Goal: Information Seeking & Learning: Compare options

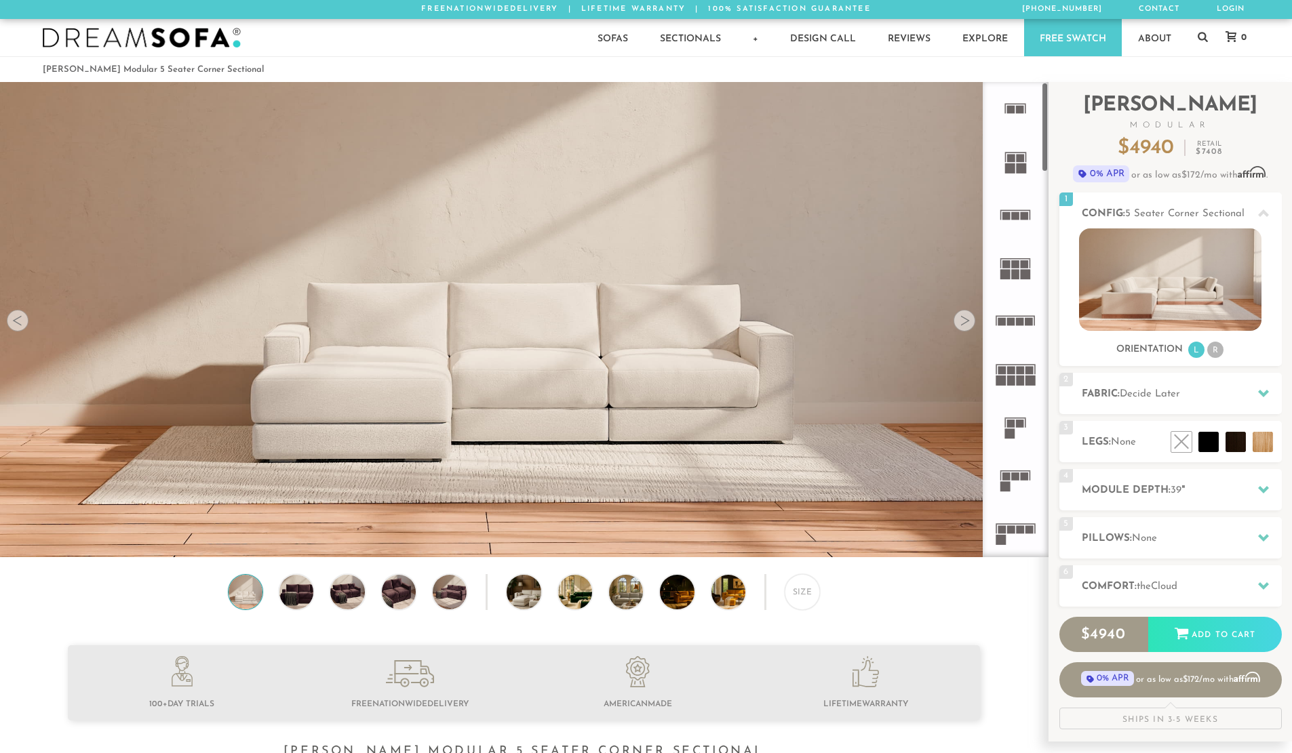
click at [1020, 166] on rect at bounding box center [1021, 168] width 10 height 10
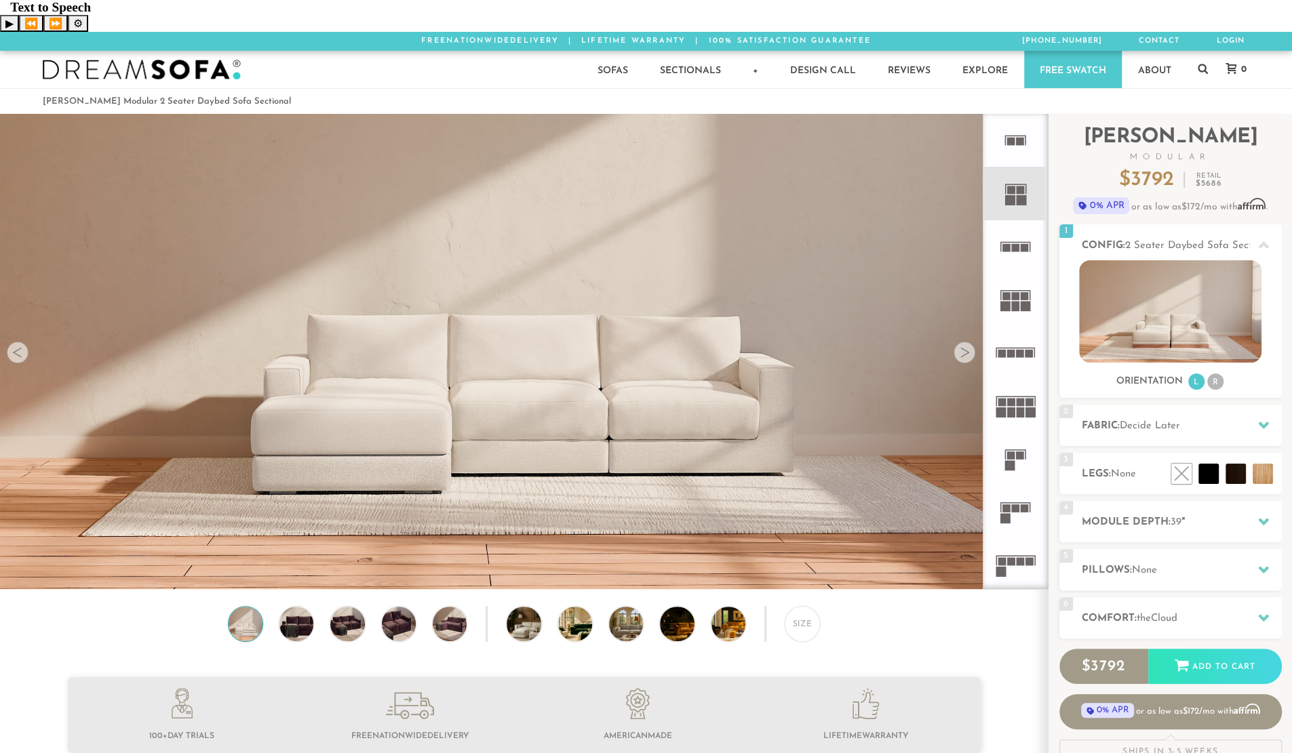
click at [1008, 326] on icon at bounding box center [1015, 352] width 53 height 53
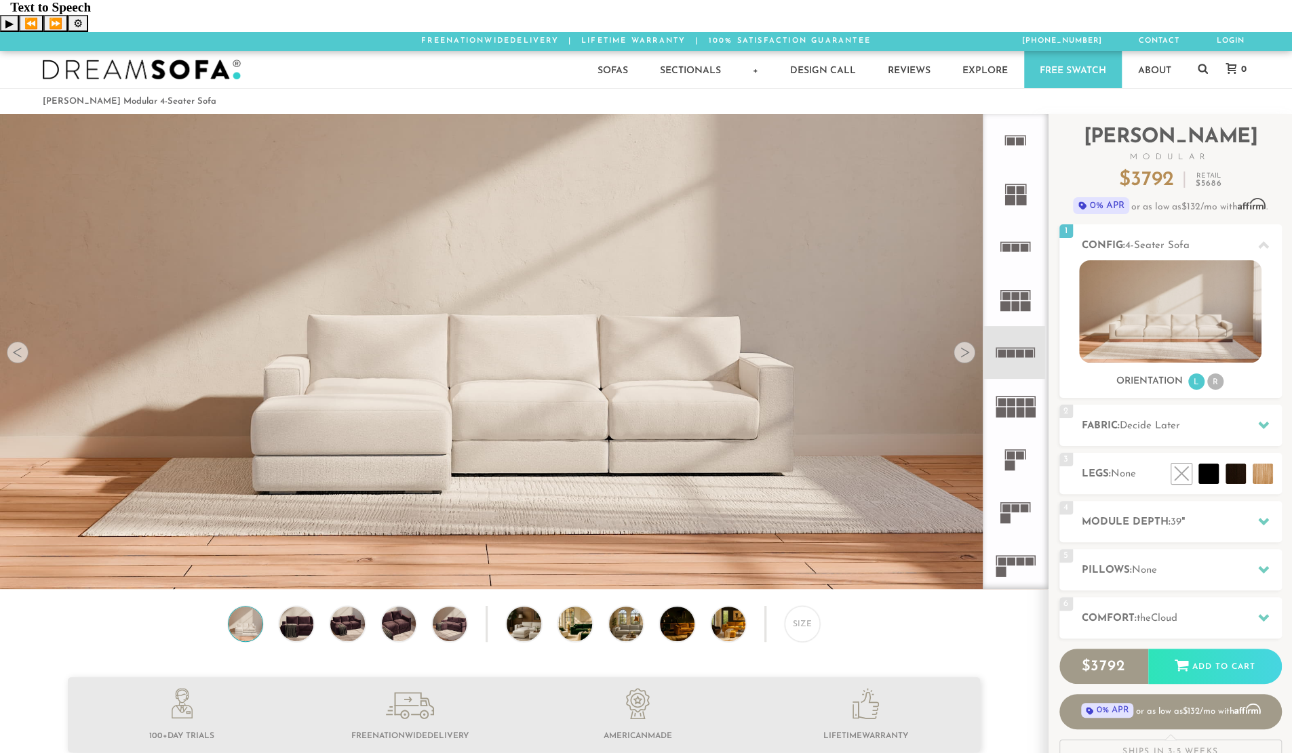
click at [1017, 497] on icon at bounding box center [1015, 511] width 53 height 53
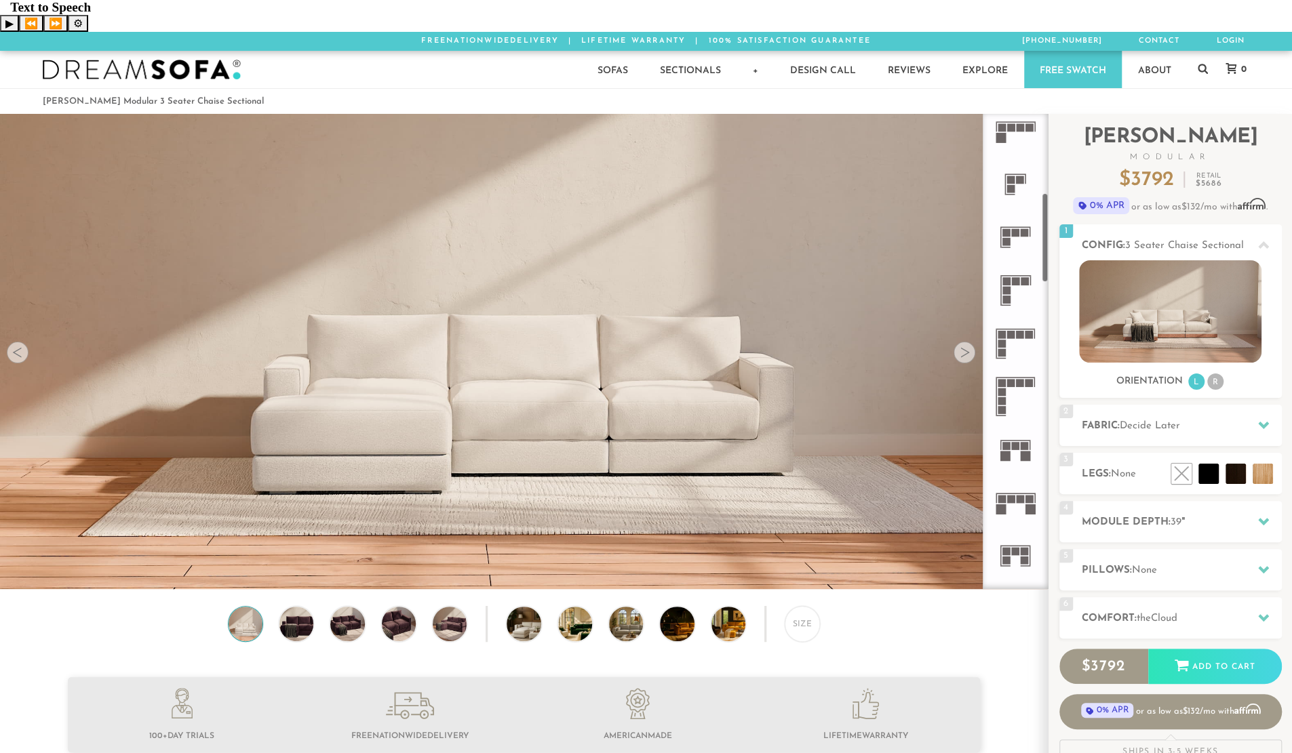
scroll to position [466, 0]
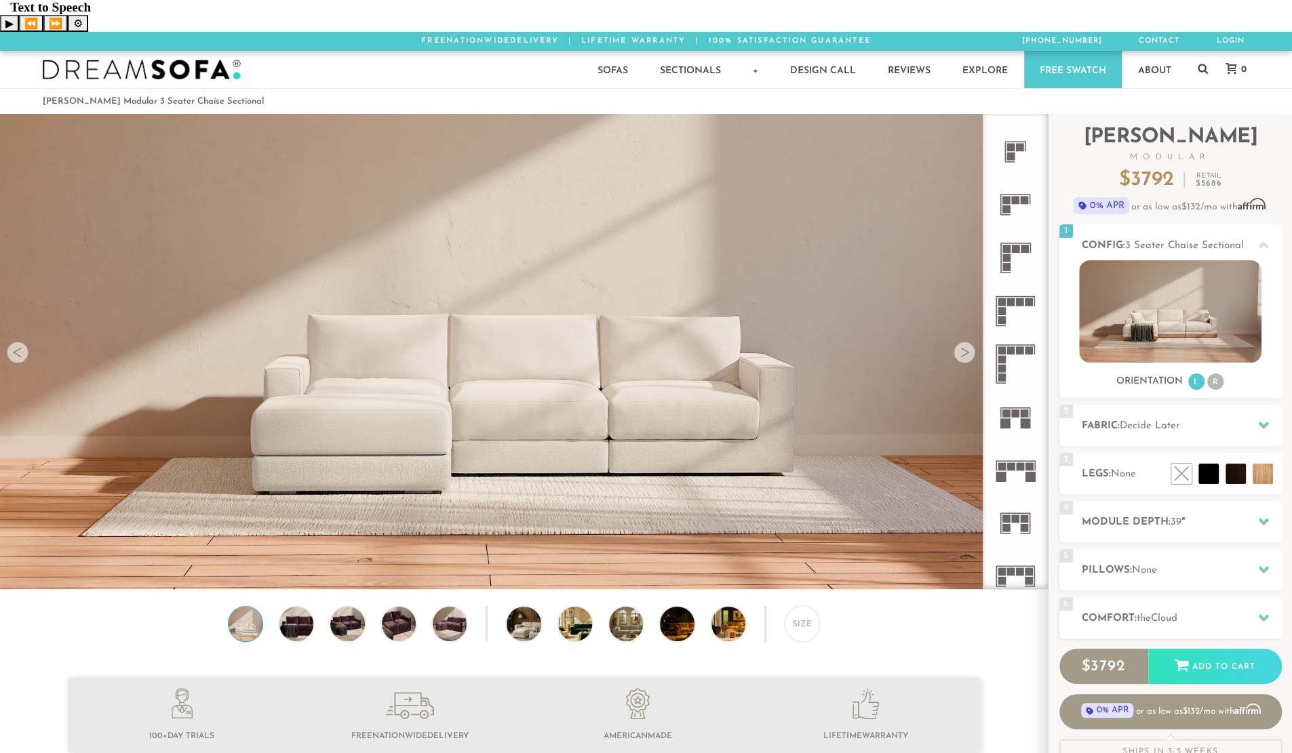
drag, startPoint x: 1020, startPoint y: 393, endPoint x: 1001, endPoint y: 393, distance: 19.0
click at [1001, 419] on rect at bounding box center [1005, 424] width 10 height 10
